Goal: Check status: Check status

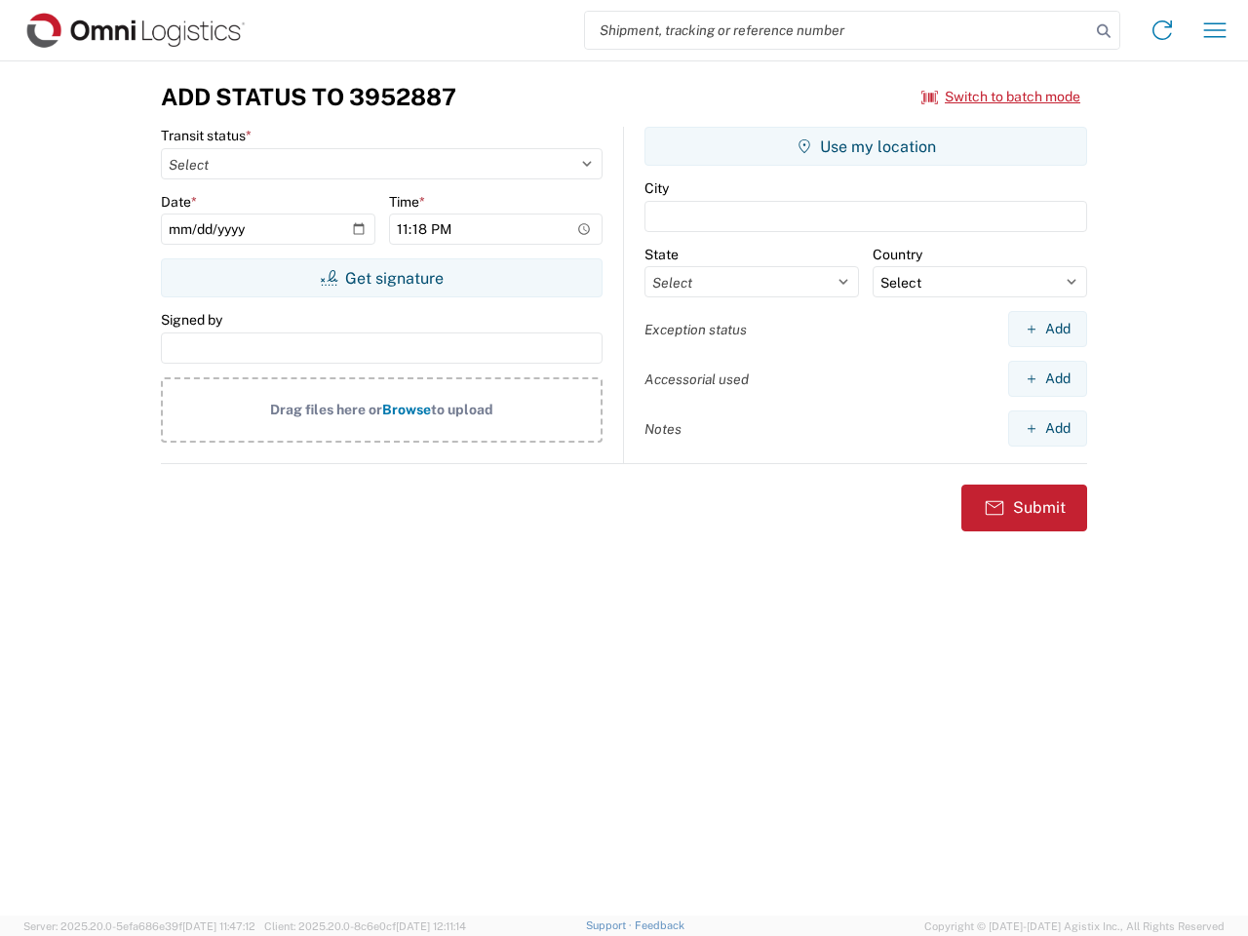
click at [837, 30] on input "search" at bounding box center [837, 30] width 505 height 37
click at [1104, 31] on icon at bounding box center [1103, 31] width 27 height 27
click at [1162, 30] on icon at bounding box center [1161, 30] width 31 height 31
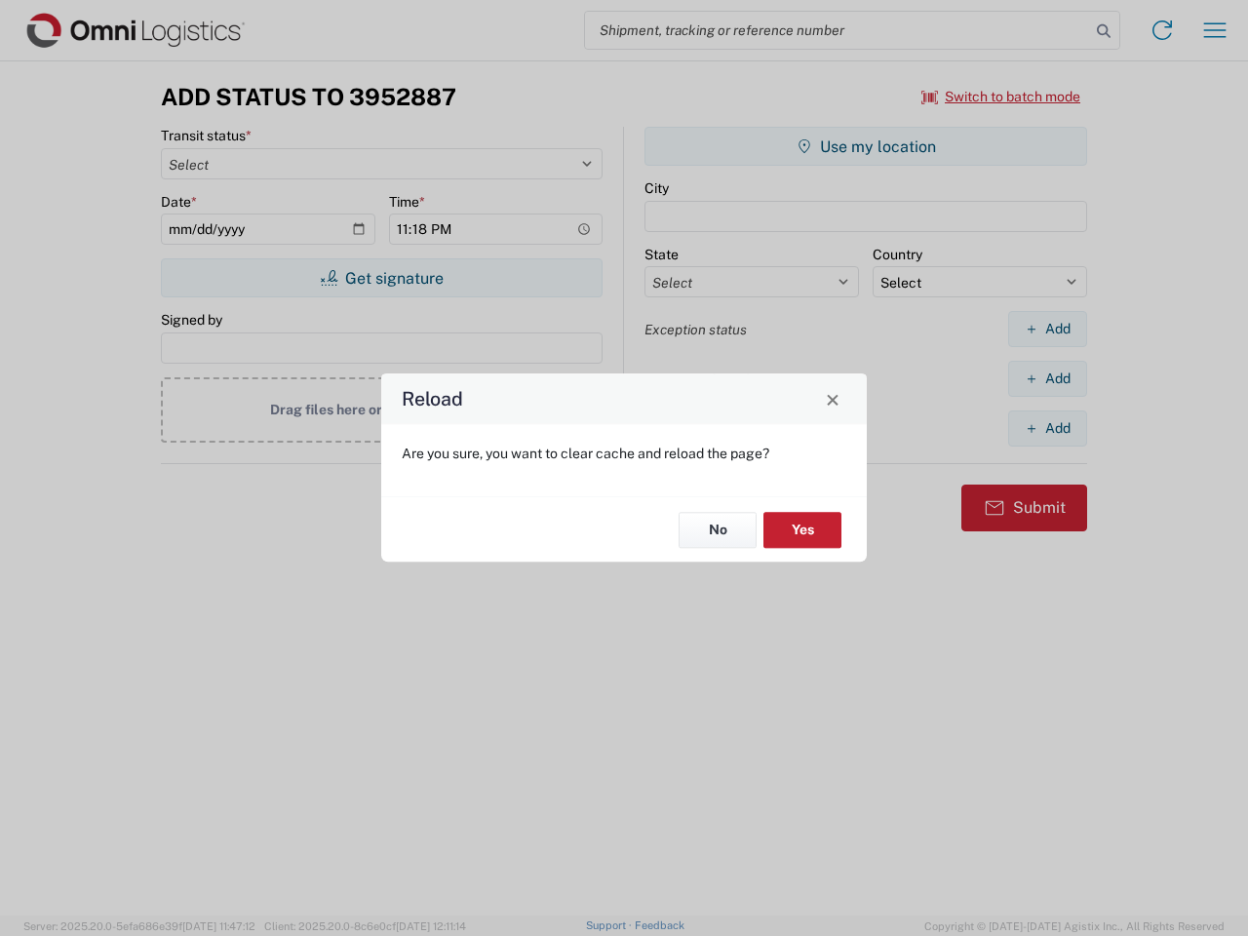
click at [1001, 97] on div "Reload Are you sure, you want to clear cache and reload the page? No Yes" at bounding box center [624, 468] width 1248 height 936
click at [381, 278] on div "Reload Are you sure, you want to clear cache and reload the page? No Yes" at bounding box center [624, 468] width 1248 height 936
click at [866, 146] on div "Reload Are you sure, you want to clear cache and reload the page? No Yes" at bounding box center [624, 468] width 1248 height 936
click at [1047, 329] on div "Reload Are you sure, you want to clear cache and reload the page? No Yes" at bounding box center [624, 468] width 1248 height 936
click at [1047, 378] on div "Reload Are you sure, you want to clear cache and reload the page? No Yes" at bounding box center [624, 468] width 1248 height 936
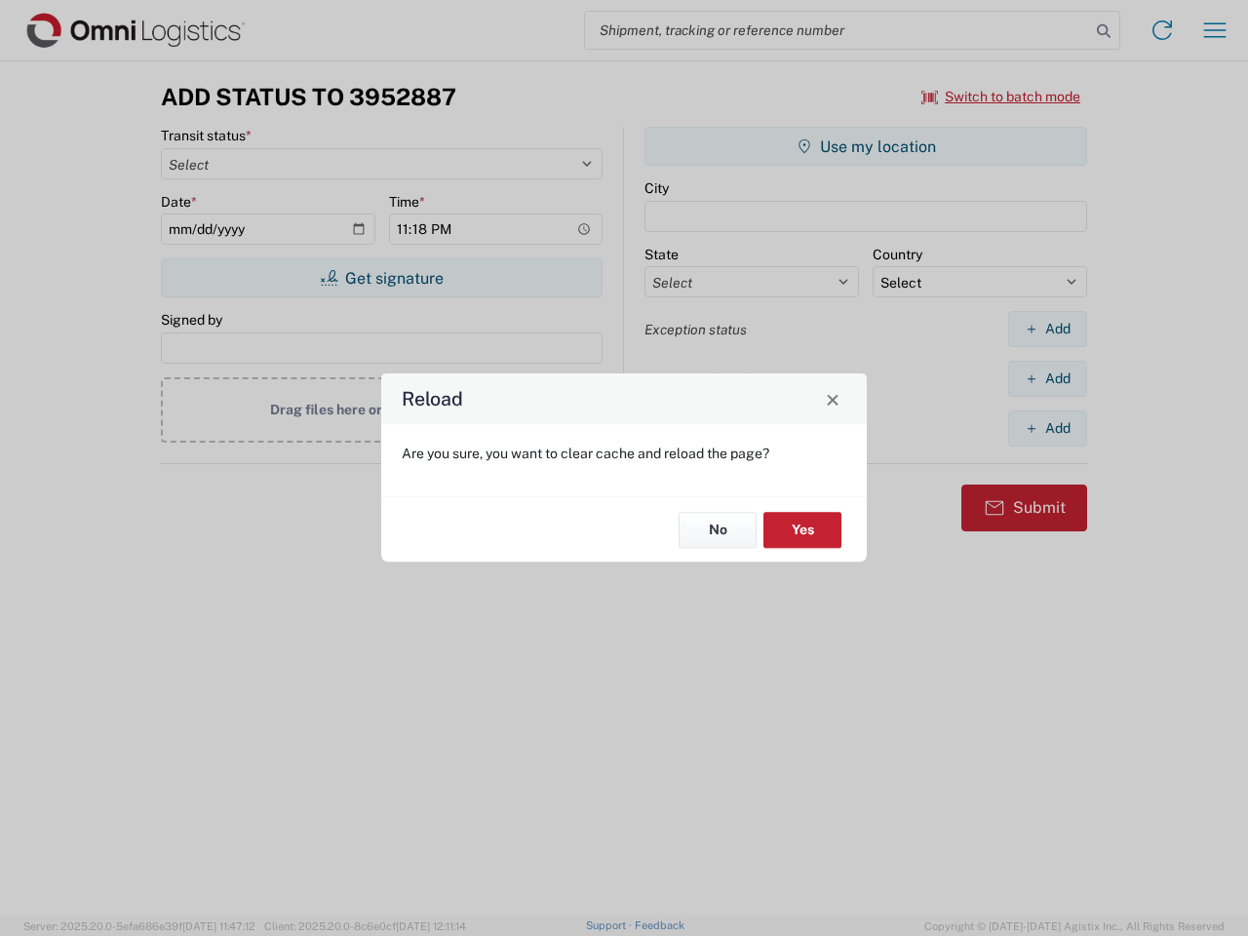
click at [1047, 428] on div "Reload Are you sure, you want to clear cache and reload the page? No Yes" at bounding box center [624, 468] width 1248 height 936
